Goal: Communication & Community: Answer question/provide support

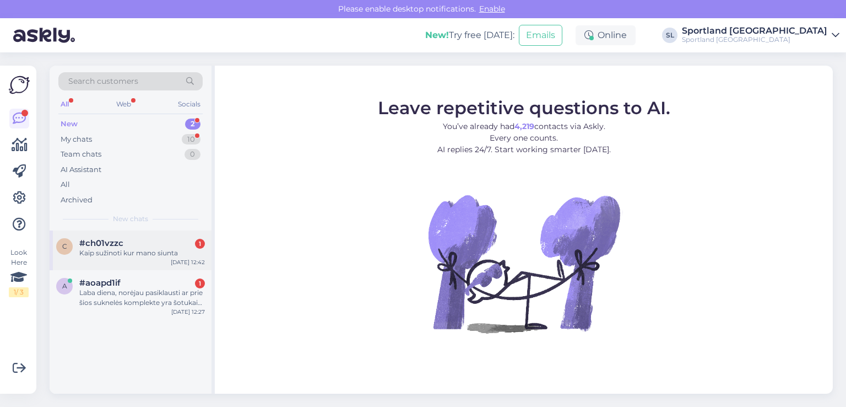
click at [132, 251] on div "Kaip sužinoti kur mano siunta" at bounding box center [142, 253] width 126 height 10
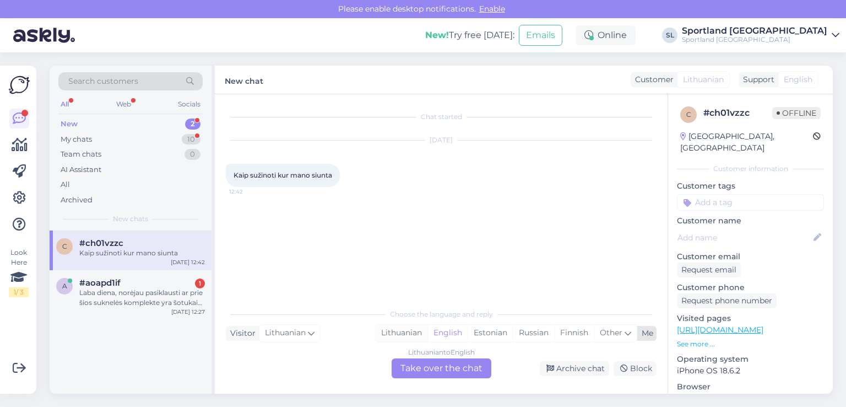
click at [412, 330] on div "Lithuanian" at bounding box center [402, 332] width 52 height 17
click at [416, 366] on div "Lithuanian to Lithuanian Take over the chat" at bounding box center [442, 368] width 100 height 20
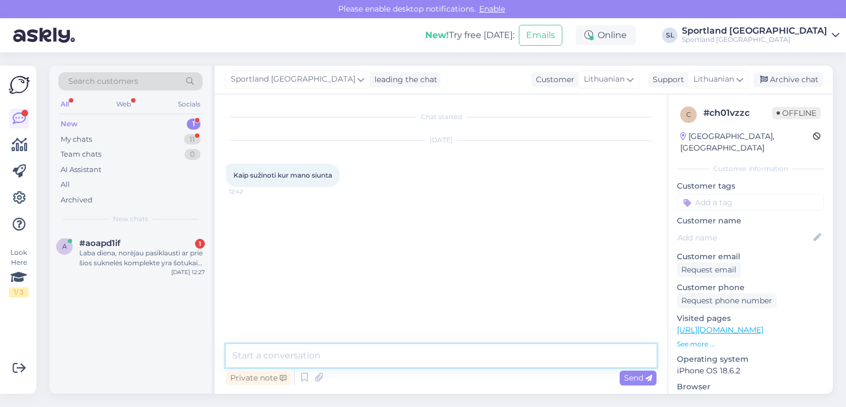
click at [390, 349] on textarea at bounding box center [441, 355] width 431 height 23
type textarea "Sveiki, maloniai prašome patikslinti Sportland užsakymo numerį."
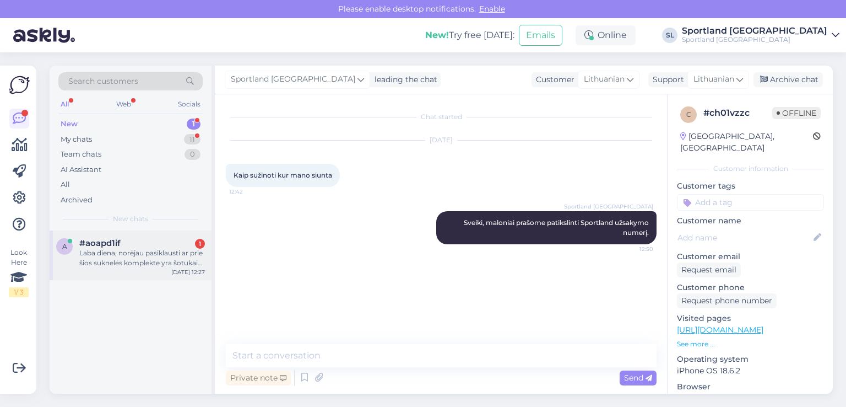
click at [129, 257] on div "Laba diena, norėjau pasiklausti ar prie šios suknelės komplekte yra šotukai? IL…" at bounding box center [142, 258] width 126 height 20
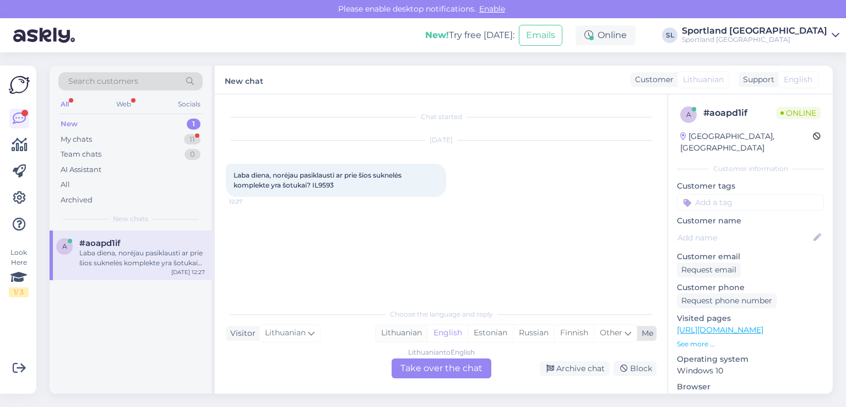
click at [386, 332] on div "Lithuanian" at bounding box center [402, 332] width 52 height 17
click at [429, 369] on div "Lithuanian to Lithuanian Take over the chat" at bounding box center [442, 368] width 100 height 20
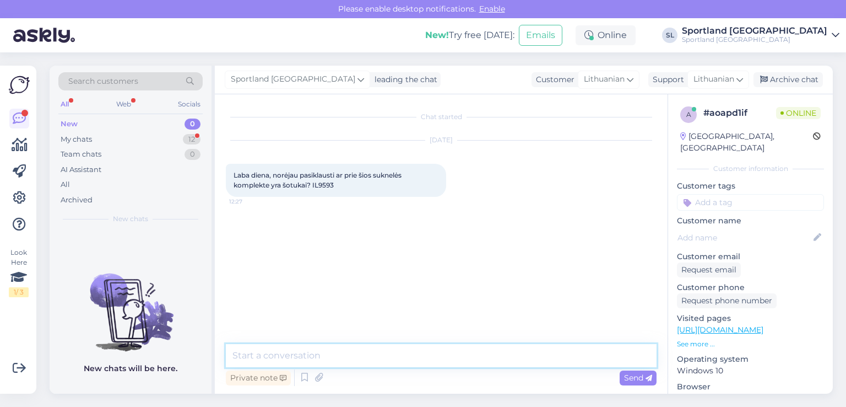
click at [356, 355] on textarea at bounding box center [441, 355] width 431 height 23
type textarea "Sveiki"
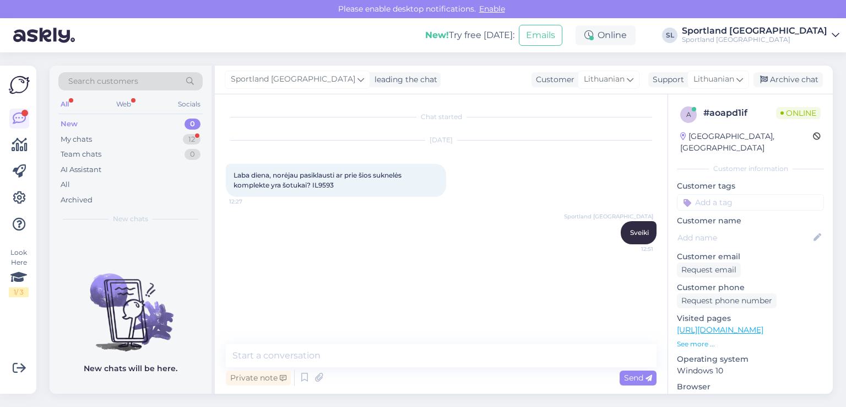
click at [326, 186] on span "Laba diena, norėjau pasiklausti ar prie šios suknelės komplekte yra šotukai? IL…" at bounding box center [319, 180] width 170 height 18
copy div "IL9593 12:27"
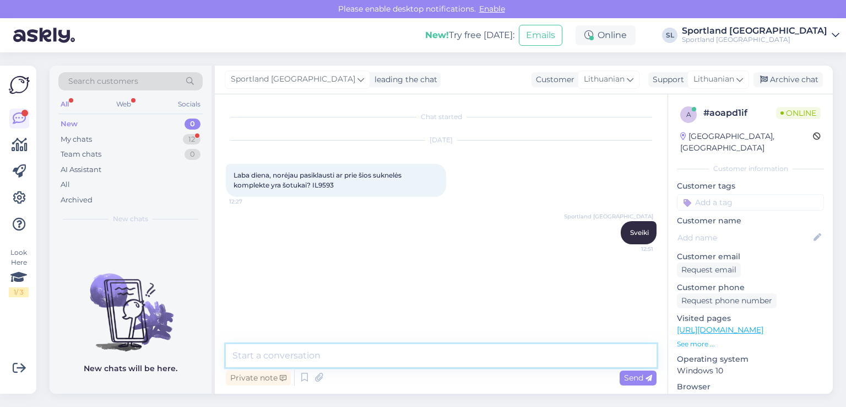
click at [377, 351] on textarea at bounding box center [441, 355] width 431 height 23
type textarea "gavome patikslinimą iš kolegų, kad šios suknelės yra be šortukų."
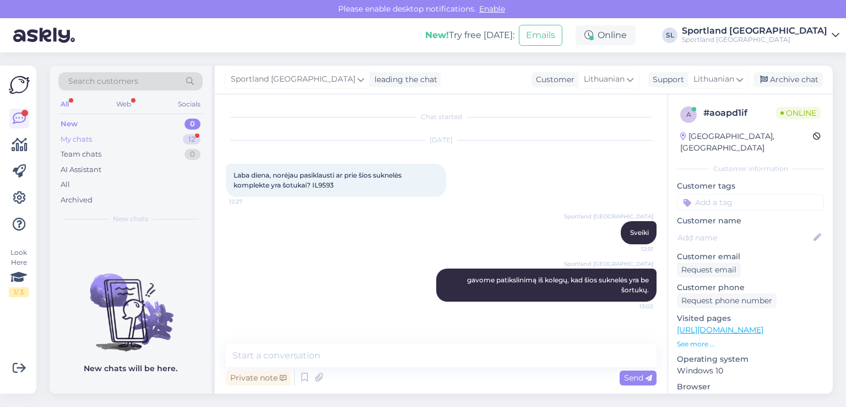
click at [128, 138] on div "My chats 12" at bounding box center [130, 139] width 144 height 15
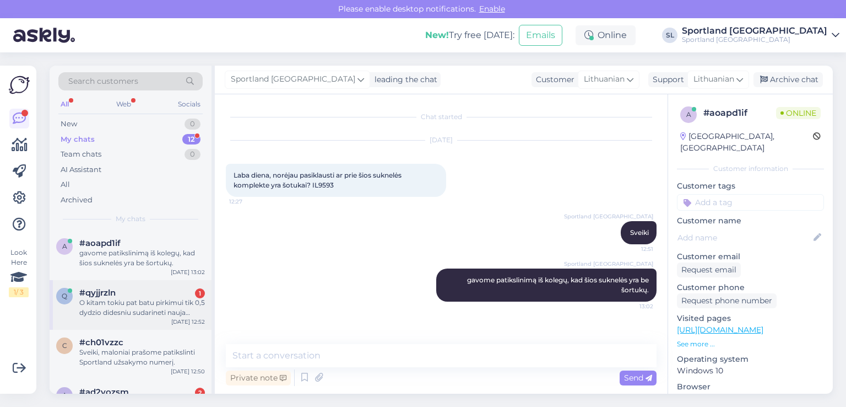
click at [124, 307] on div "O kitam tokiu pat batu pirkimui tik 0,5 dydzio didesniu sudarineti nauja sutart…" at bounding box center [142, 307] width 126 height 20
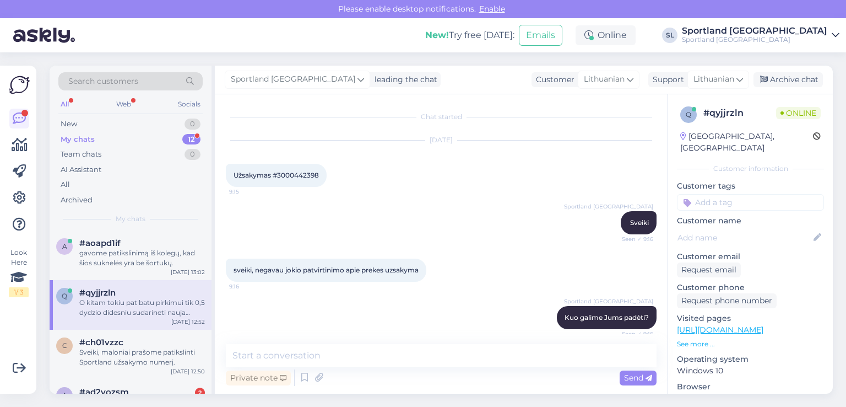
scroll to position [1488, 0]
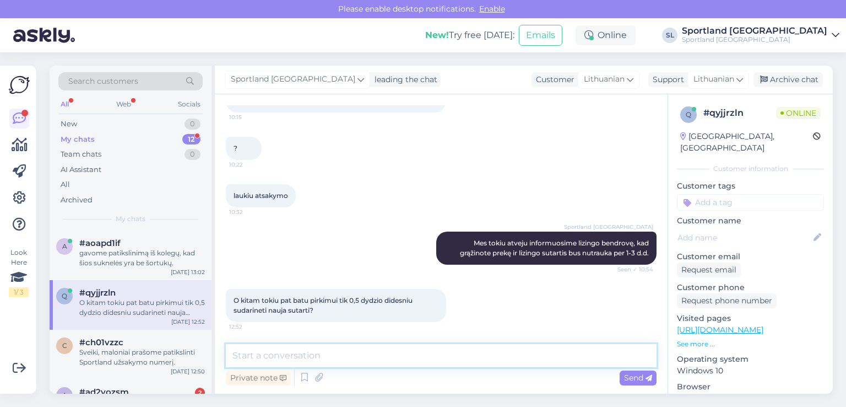
click at [353, 364] on textarea at bounding box center [441, 355] width 431 height 23
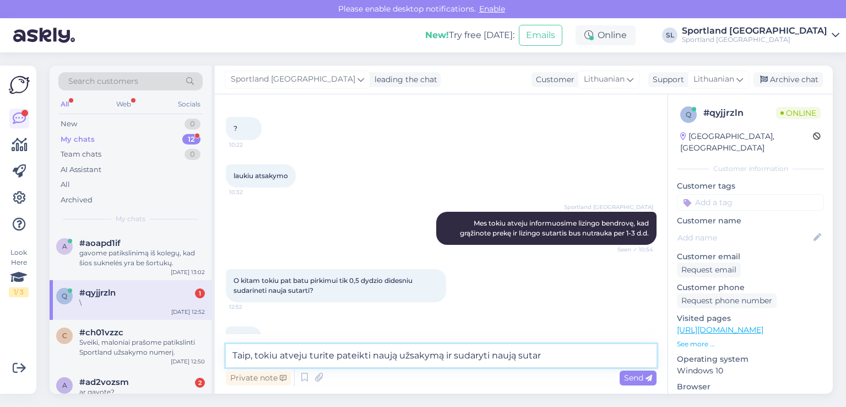
scroll to position [1536, 0]
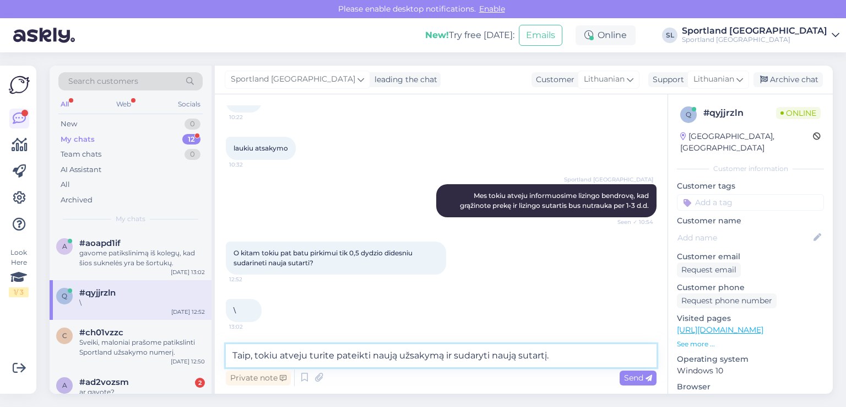
type textarea "Taip, tokiu atveju turite pateikti naują užsakymą ir sudaryti naują sutartį."
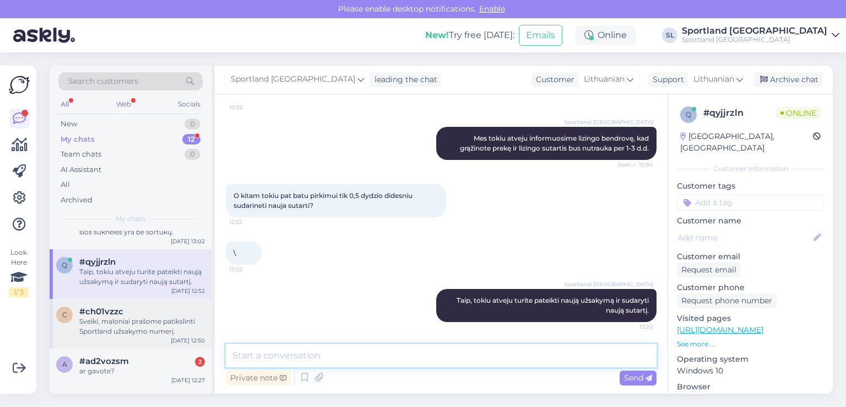
scroll to position [55, 0]
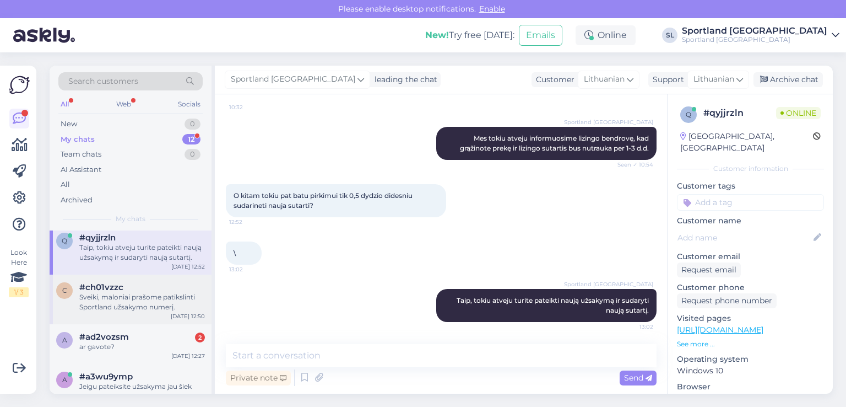
click at [117, 346] on div "ar gavote?" at bounding box center [142, 347] width 126 height 10
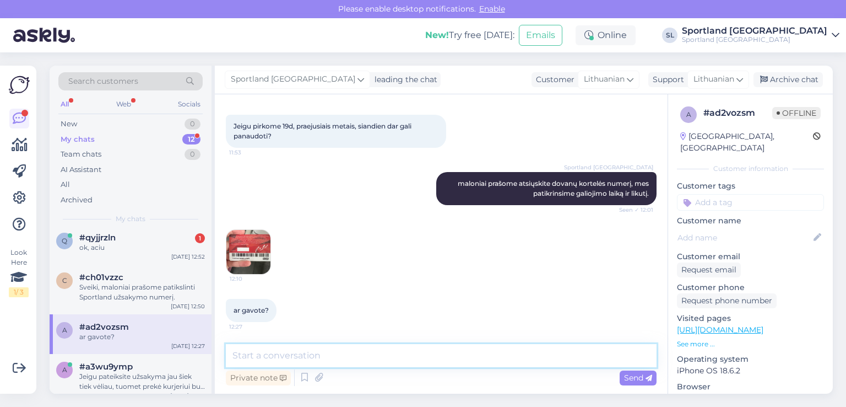
click at [325, 351] on textarea at bounding box center [441, 355] width 431 height 23
type textarea "taip gavome, laukiame patikslinimo iš kolegų ir [PERSON_NAME] informuosime."
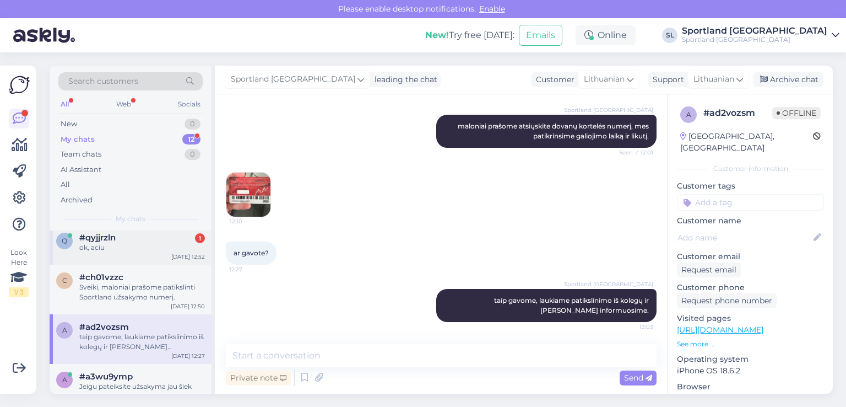
click at [128, 248] on div "ok, aciu" at bounding box center [142, 247] width 126 height 10
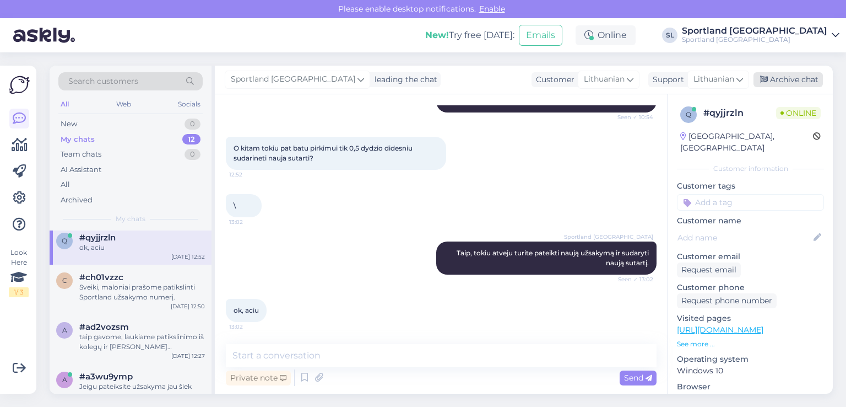
click at [792, 82] on div "Archive chat" at bounding box center [788, 79] width 69 height 15
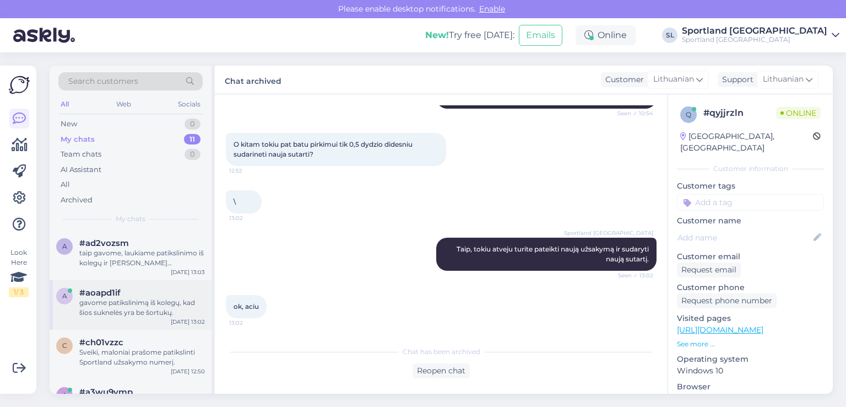
click at [123, 313] on div "gavome patikslinimą iš kolegų, kad šios suknelės yra be šortukų." at bounding box center [142, 307] width 126 height 20
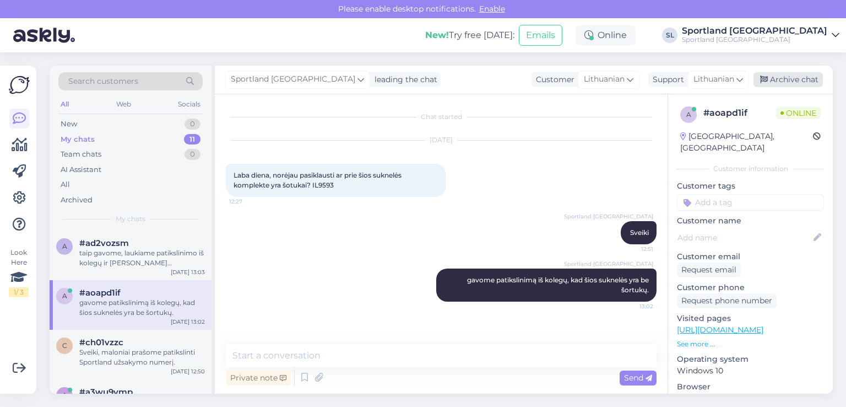
click at [800, 80] on div "Archive chat" at bounding box center [788, 79] width 69 height 15
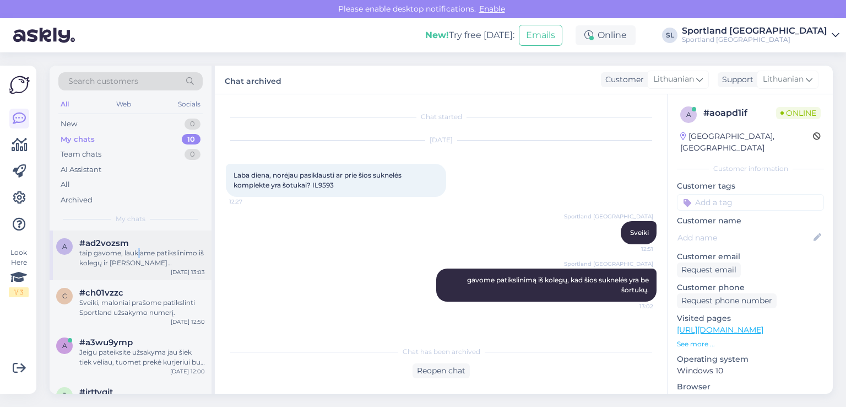
click at [139, 256] on div "taip gavome, laukiame patikslinimo iš kolegų ir [PERSON_NAME] informuosime." at bounding box center [142, 258] width 126 height 20
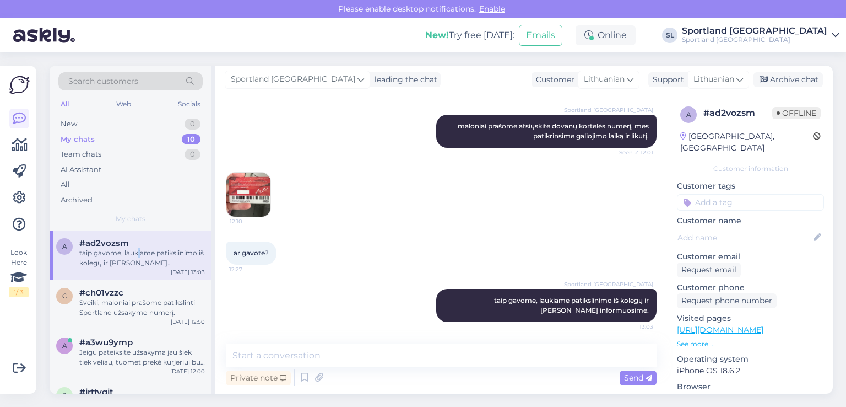
click at [247, 185] on img at bounding box center [248, 194] width 44 height 44
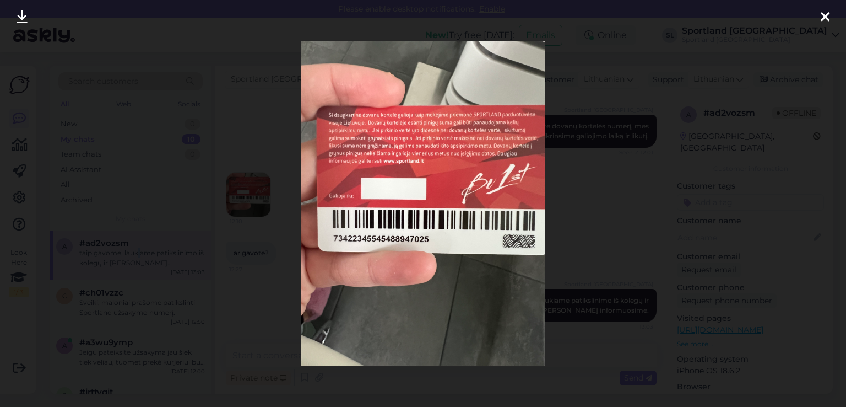
click at [24, 12] on icon at bounding box center [22, 17] width 11 height 14
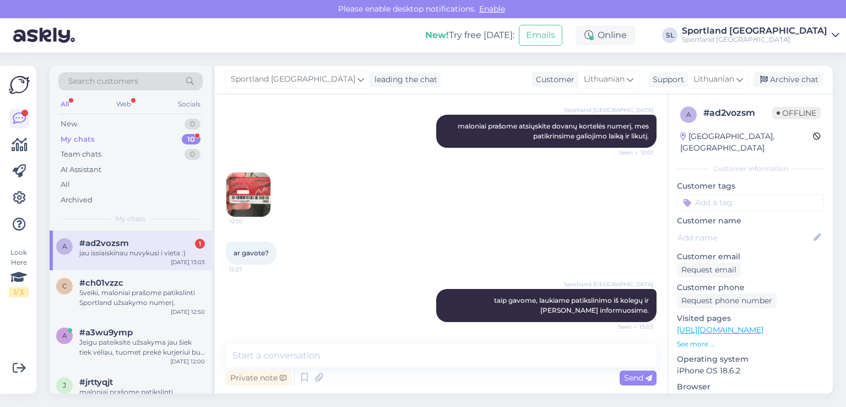
scroll to position [329, 0]
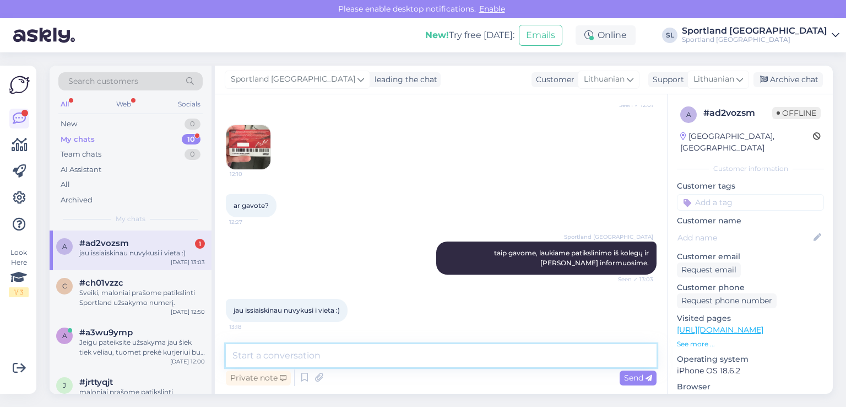
click at [328, 350] on textarea at bounding box center [441, 355] width 431 height 23
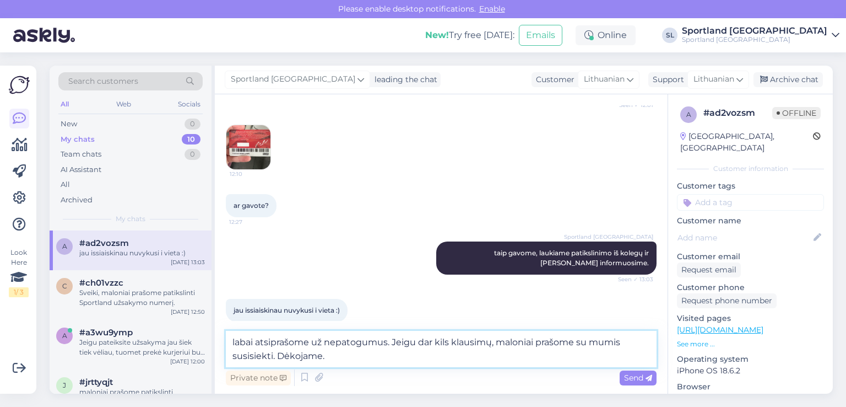
type textarea "labai atsiprašome už nepatogumus. Jeigu dar kils klausimų, maloniai prašome su …"
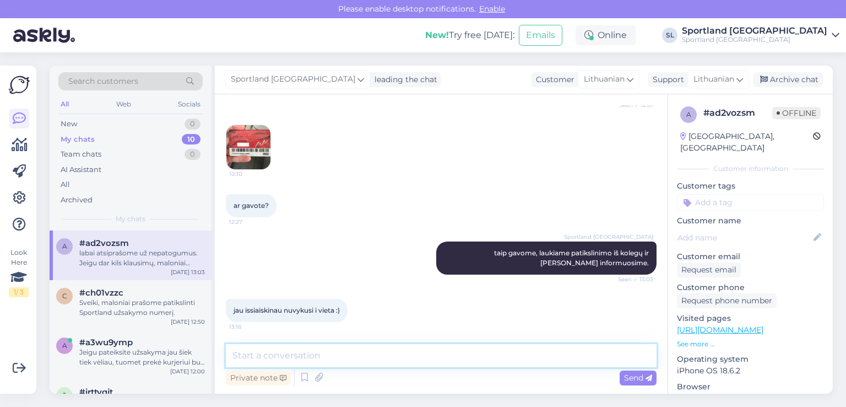
scroll to position [386, 0]
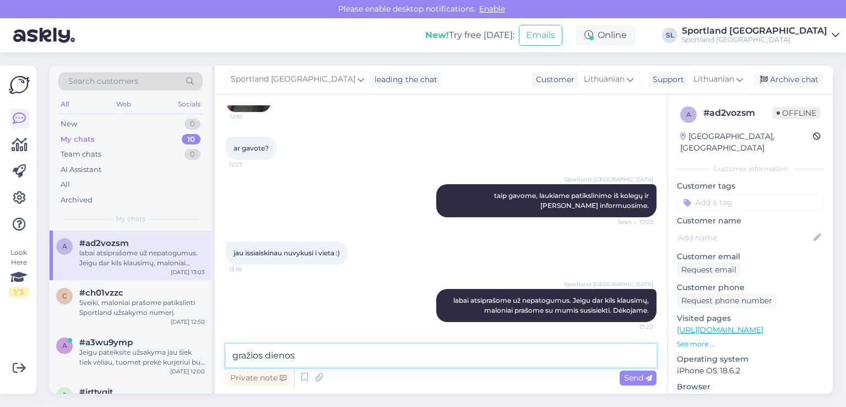
type textarea "gražios dienos!"
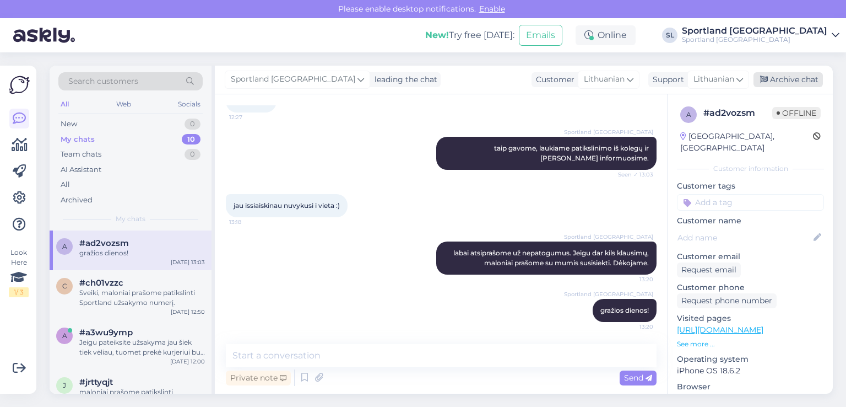
click at [768, 77] on div "Archive chat" at bounding box center [788, 79] width 69 height 15
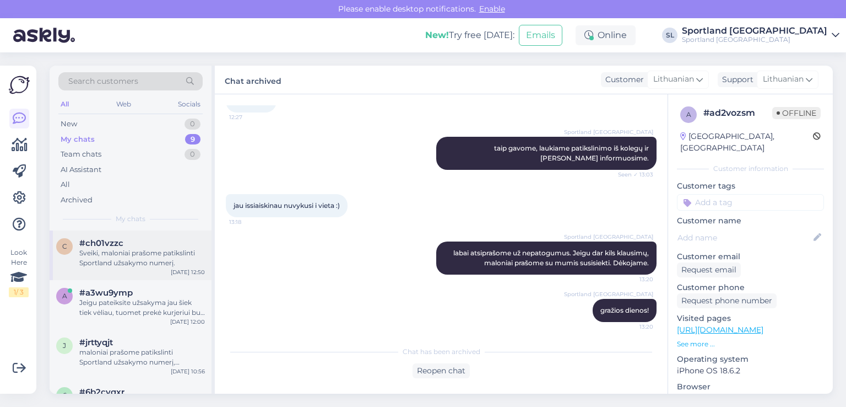
click at [144, 250] on div "Sveiki, maloniai prašome patikslinti Sportland užsakymo numerį." at bounding box center [142, 258] width 126 height 20
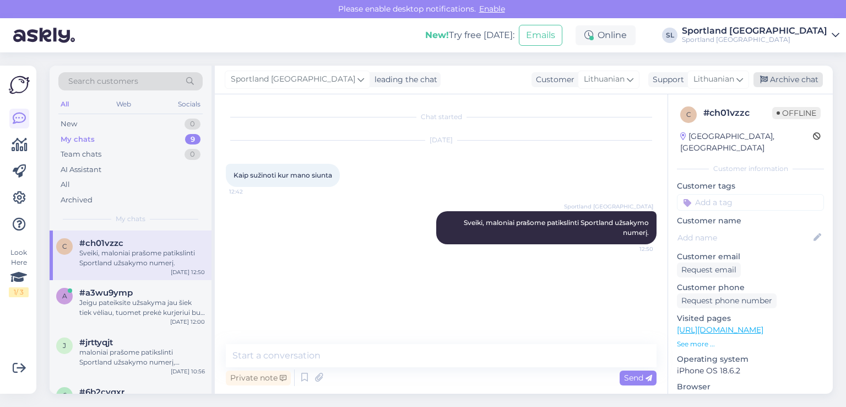
click at [789, 78] on div "Archive chat" at bounding box center [788, 79] width 69 height 15
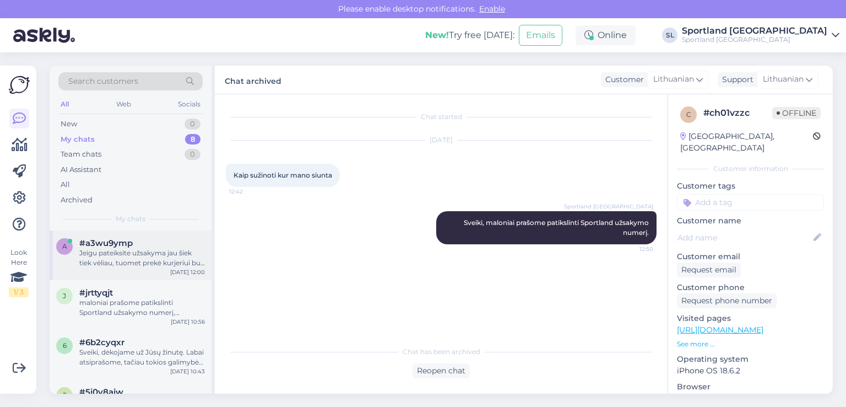
click at [123, 253] on div "Jeigu pateiksite užsakyma jau šiek tiek vėliau, tuomet prekė kurjeriui bus perd…" at bounding box center [142, 258] width 126 height 20
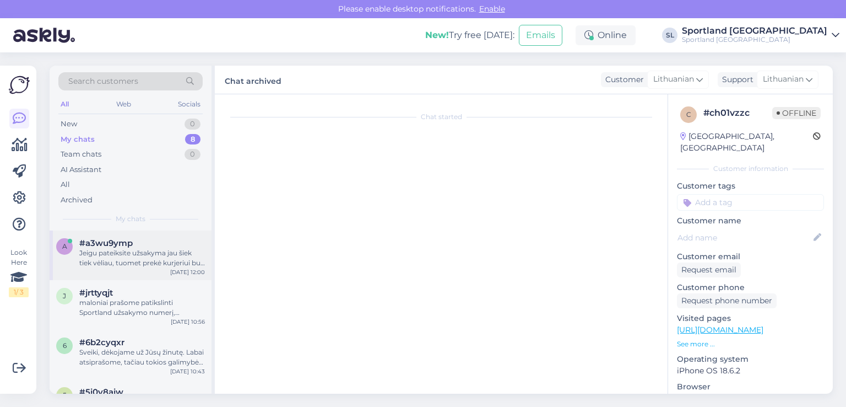
scroll to position [282, 0]
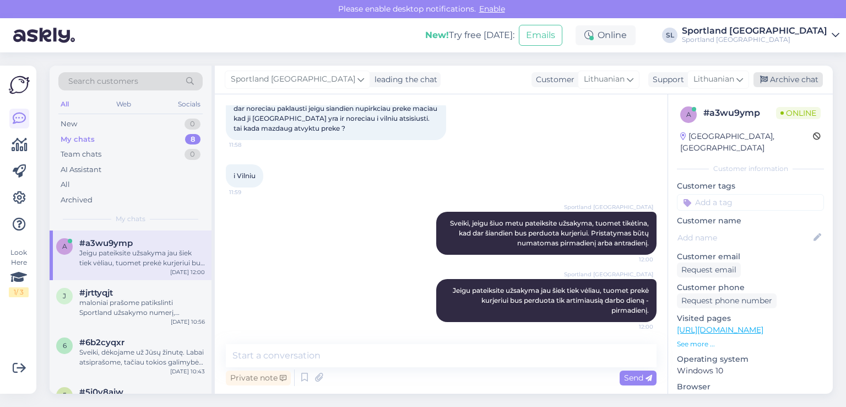
click at [785, 81] on div "Archive chat" at bounding box center [788, 79] width 69 height 15
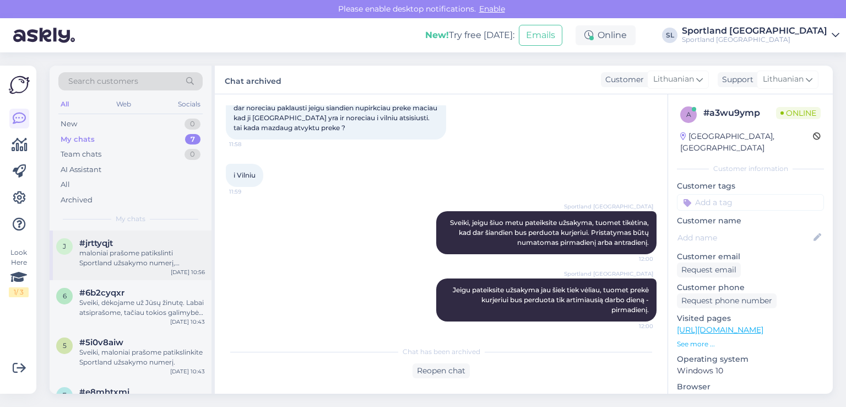
click at [139, 254] on div "maloniai prašome patikslinti Sportland užsakymo numerį, patikrinsime." at bounding box center [142, 258] width 126 height 20
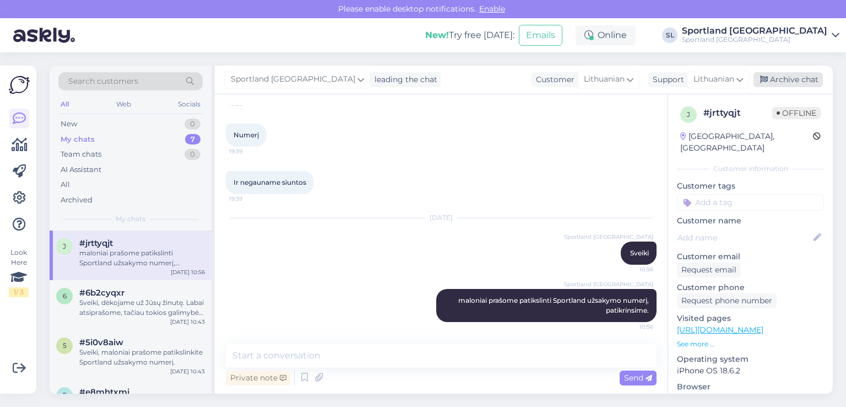
click at [787, 80] on div "Archive chat" at bounding box center [788, 79] width 69 height 15
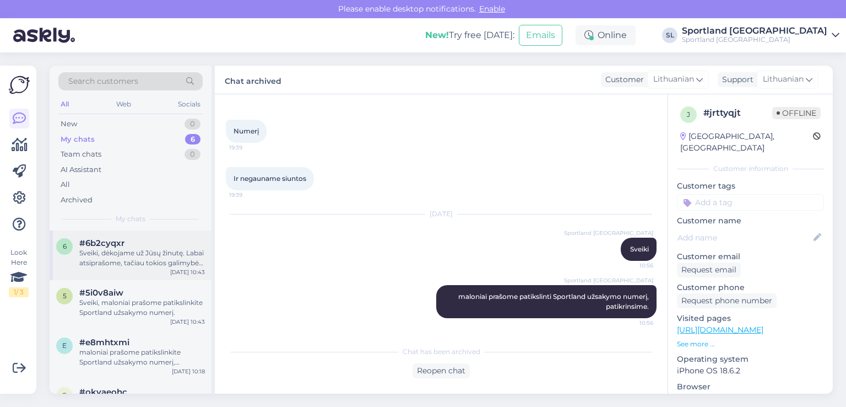
click at [109, 249] on div "Sveiki, dėkojame už Jūsų žinutę. Labai atsiprašome, tačiau tokios galimybės nėr…" at bounding box center [142, 258] width 126 height 20
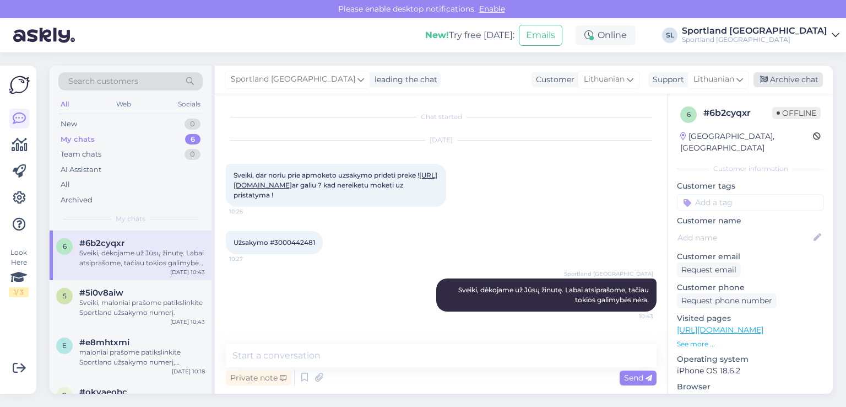
click at [773, 78] on div "Archive chat" at bounding box center [788, 79] width 69 height 15
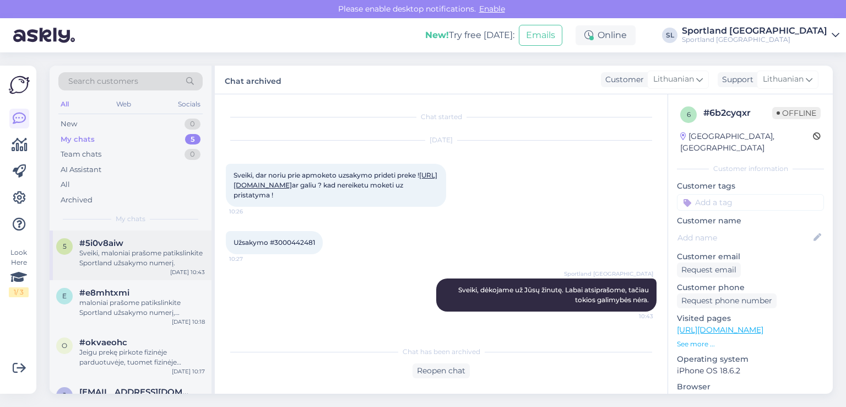
click at [126, 252] on div "Sveiki, maloniai prašome patikslinkite Sportland užsakymo numerį." at bounding box center [142, 258] width 126 height 20
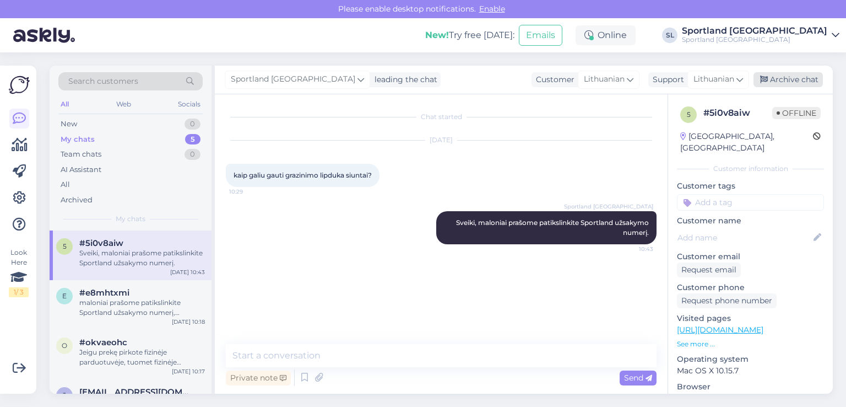
click at [768, 78] on icon at bounding box center [764, 80] width 8 height 8
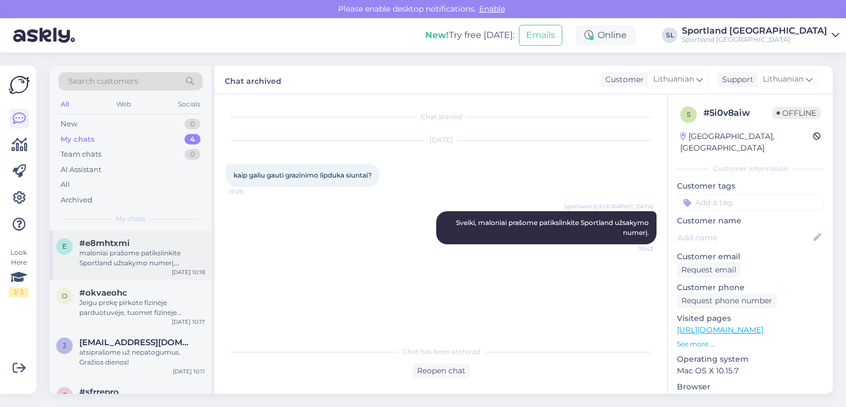
click at [106, 247] on span "#e8mhtxmi" at bounding box center [104, 243] width 50 height 10
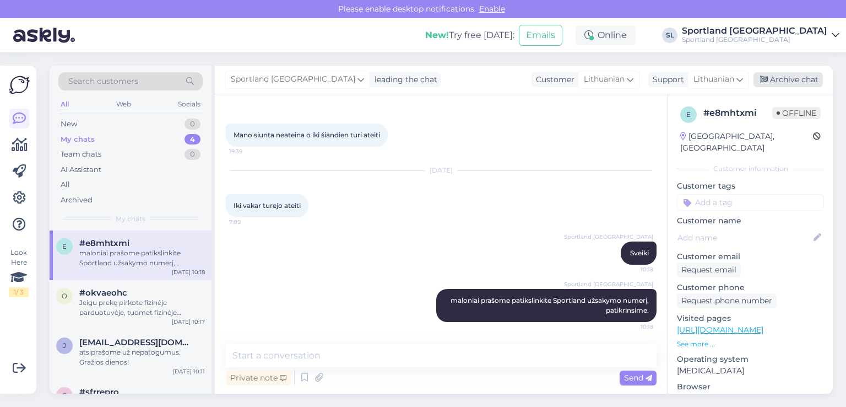
click at [781, 82] on div "Archive chat" at bounding box center [788, 79] width 69 height 15
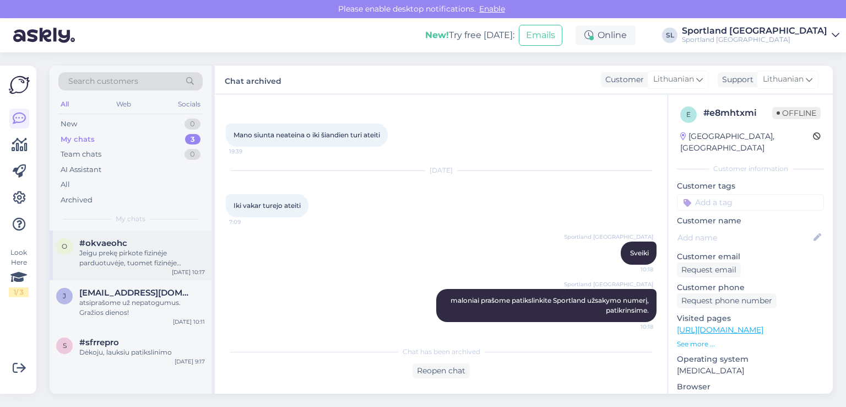
click at [145, 250] on div "Jeigu prekę pirkote fizinėje parduotuvėje, tuomet fizinėje parduotuvėje Jums ir…" at bounding box center [142, 258] width 126 height 20
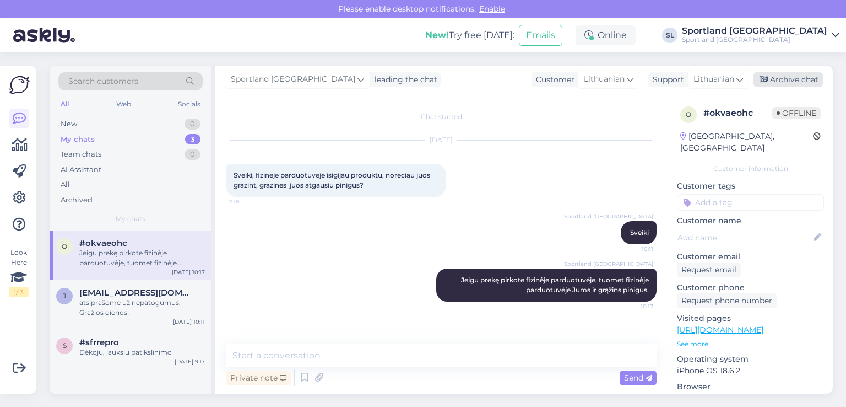
click at [790, 73] on div "Archive chat" at bounding box center [788, 79] width 69 height 15
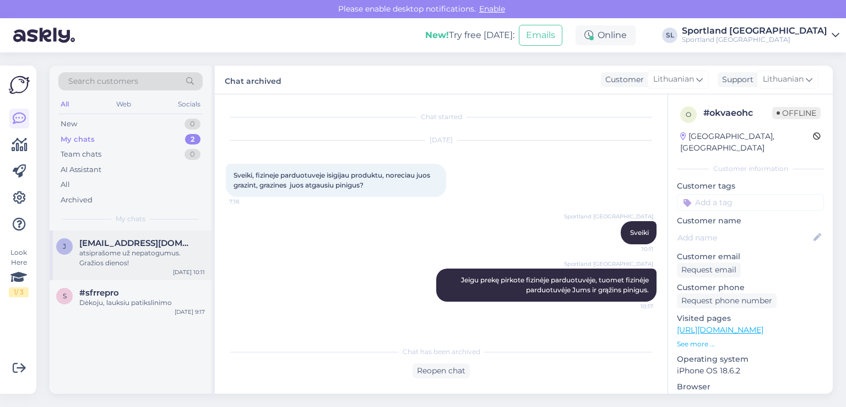
click at [135, 247] on span "[EMAIL_ADDRESS][DOMAIN_NAME]" at bounding box center [136, 243] width 115 height 10
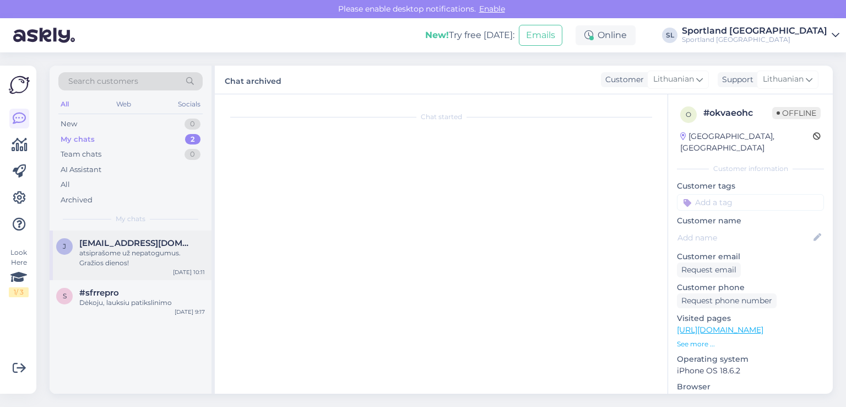
scroll to position [77, 0]
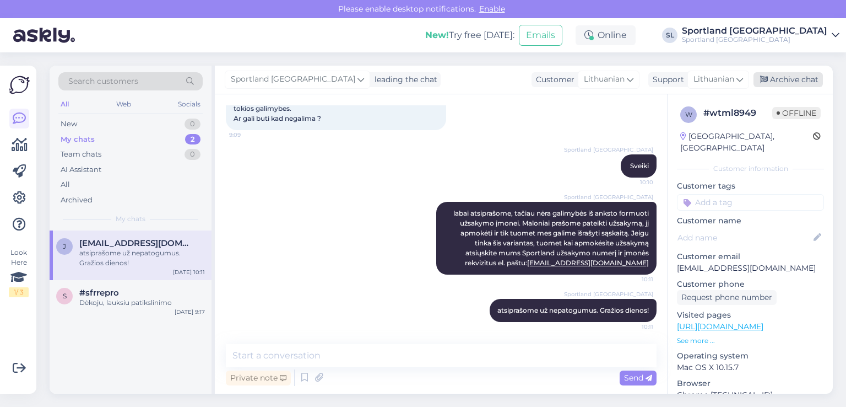
click at [781, 83] on div "Archive chat" at bounding box center [788, 79] width 69 height 15
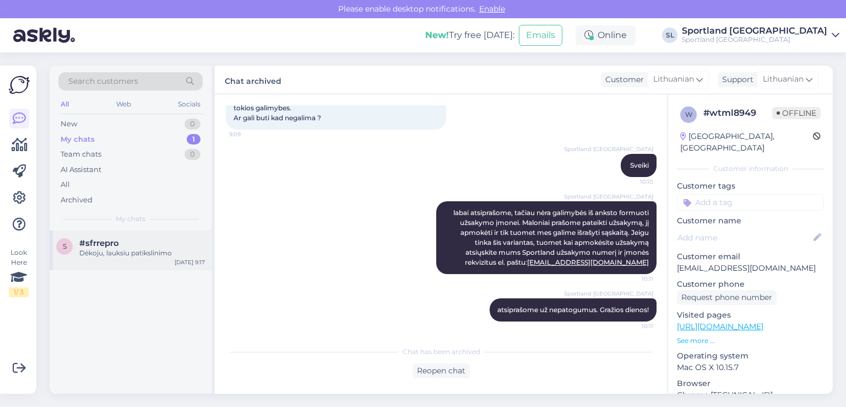
click at [130, 243] on div "#sfrrepro" at bounding box center [142, 243] width 126 height 10
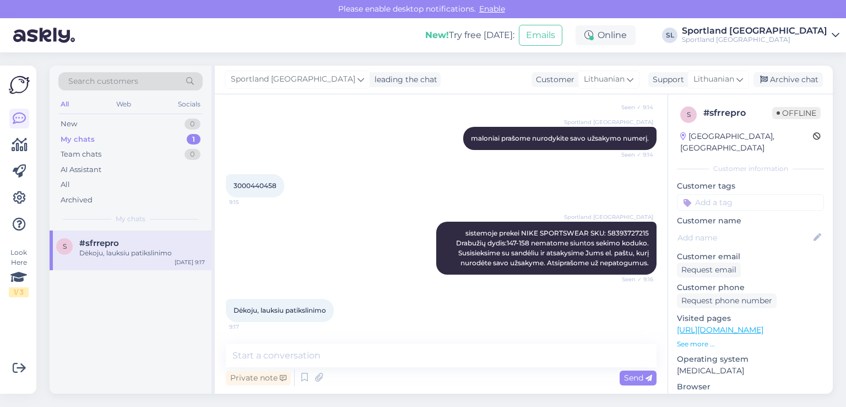
click at [252, 185] on span "3000440458" at bounding box center [255, 185] width 43 height 8
copy div "3000440458 9:15"
